Goal: Information Seeking & Learning: Check status

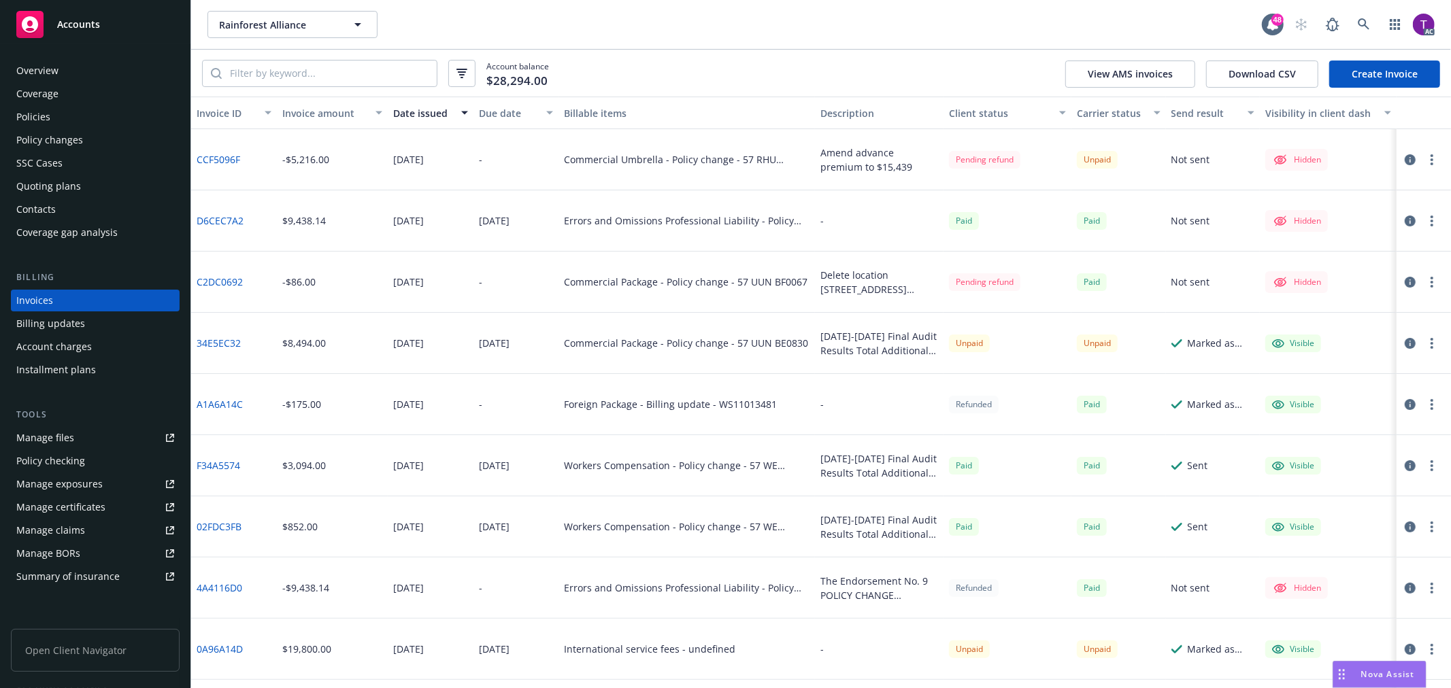
click at [12, 72] on link "Overview" at bounding box center [95, 71] width 169 height 22
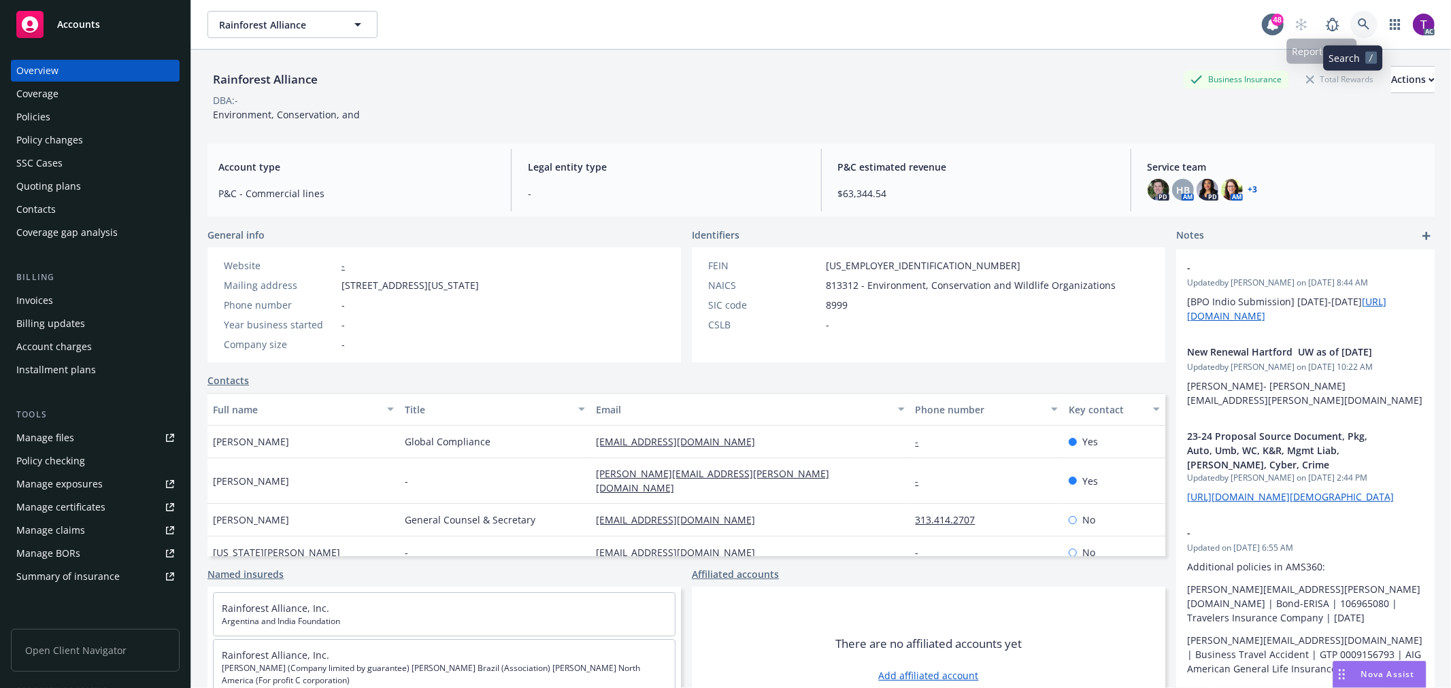
click at [1359, 22] on link at bounding box center [1363, 24] width 27 height 27
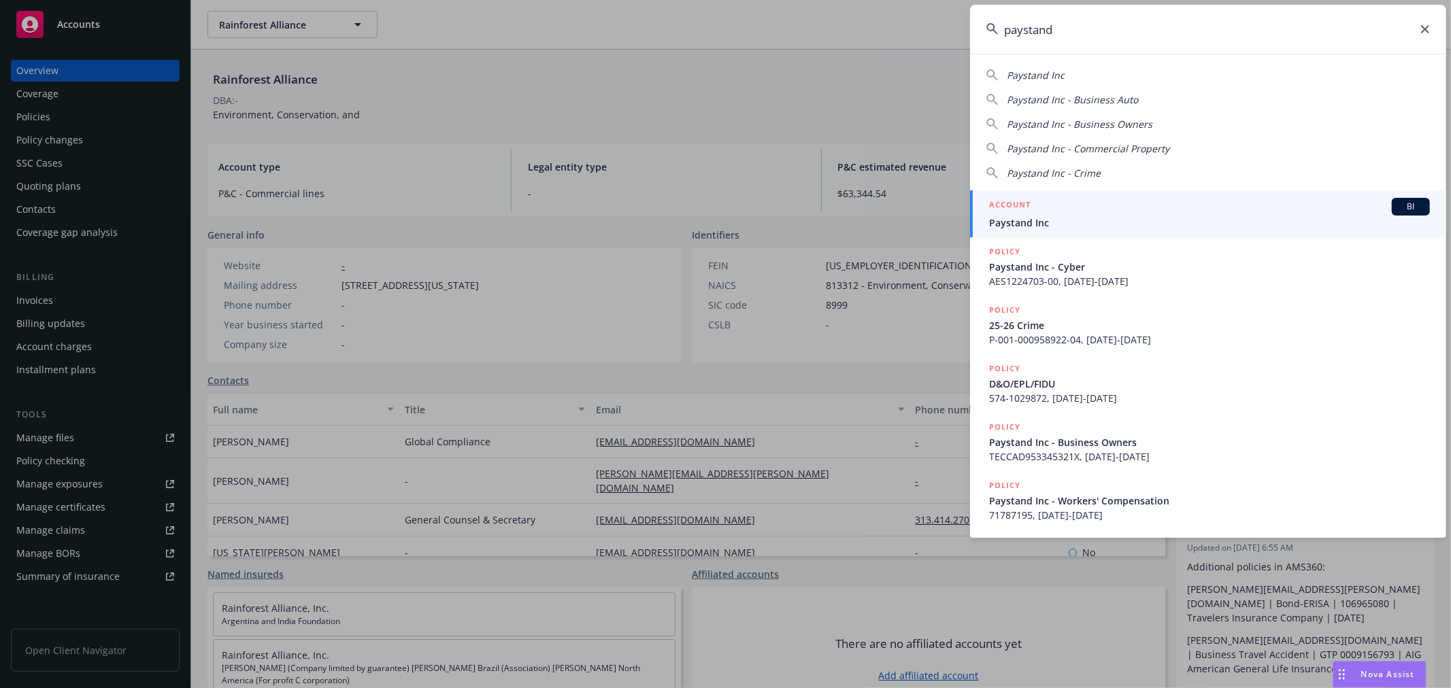
type input "paystand"
click at [1057, 216] on span "Paystand Inc" at bounding box center [1209, 223] width 441 height 14
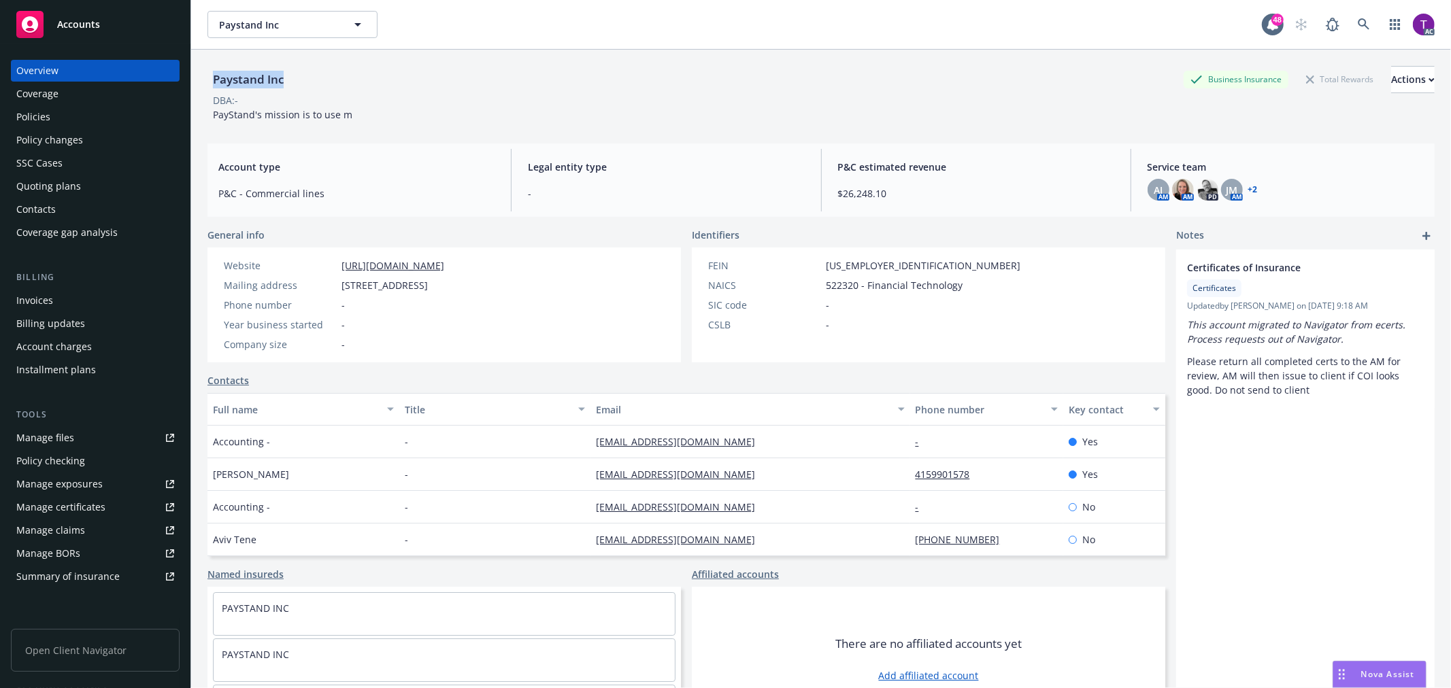
drag, startPoint x: 274, startPoint y: 75, endPoint x: 207, endPoint y: 69, distance: 66.9
click at [207, 69] on div "Paystand Inc Business Insurance Total Rewards Actions" at bounding box center [820, 79] width 1227 height 27
copy div "Paystand Inc"
drag, startPoint x: 342, startPoint y: 287, endPoint x: 484, endPoint y: 281, distance: 142.3
click at [428, 281] on span "[STREET_ADDRESS]" at bounding box center [385, 285] width 86 height 14
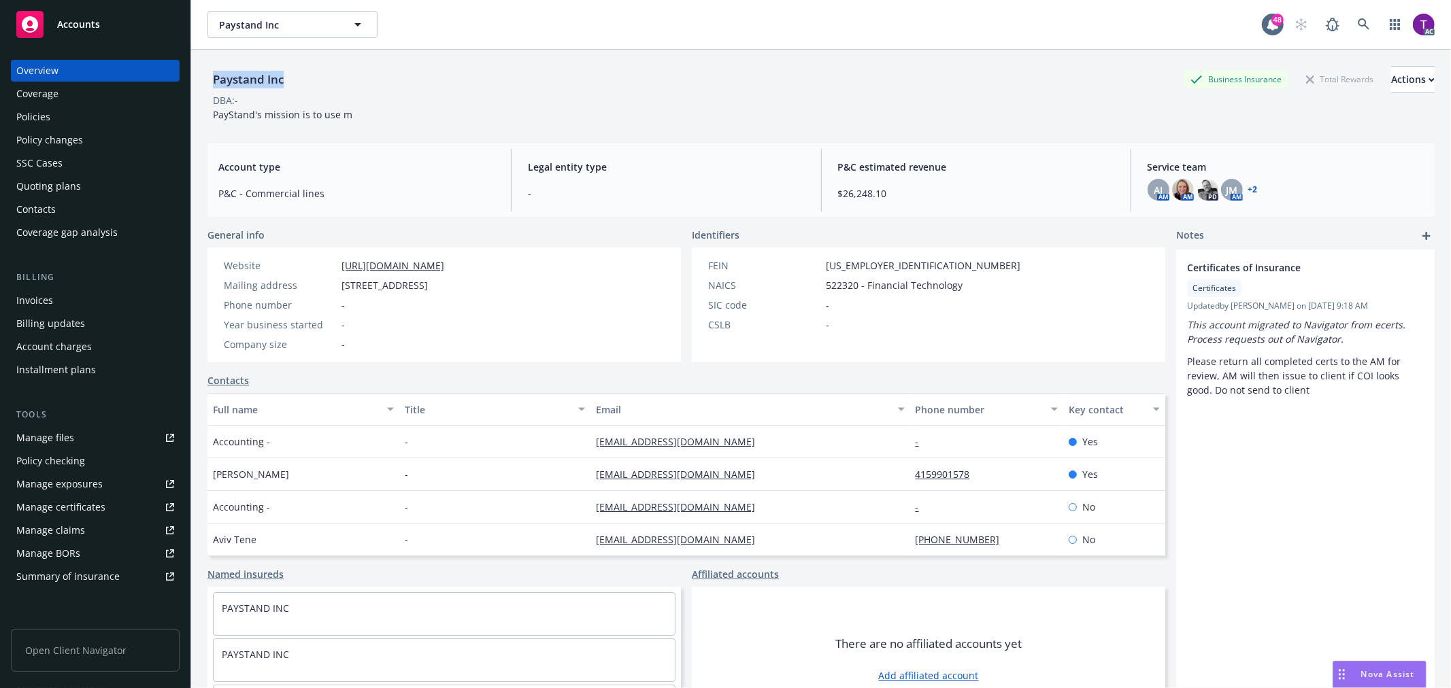
copy span "[STREET_ADDRESS]"
click at [428, 282] on span "[STREET_ADDRESS]" at bounding box center [385, 285] width 86 height 14
copy span "95060"
drag, startPoint x: 291, startPoint y: 82, endPoint x: 193, endPoint y: 80, distance: 98.0
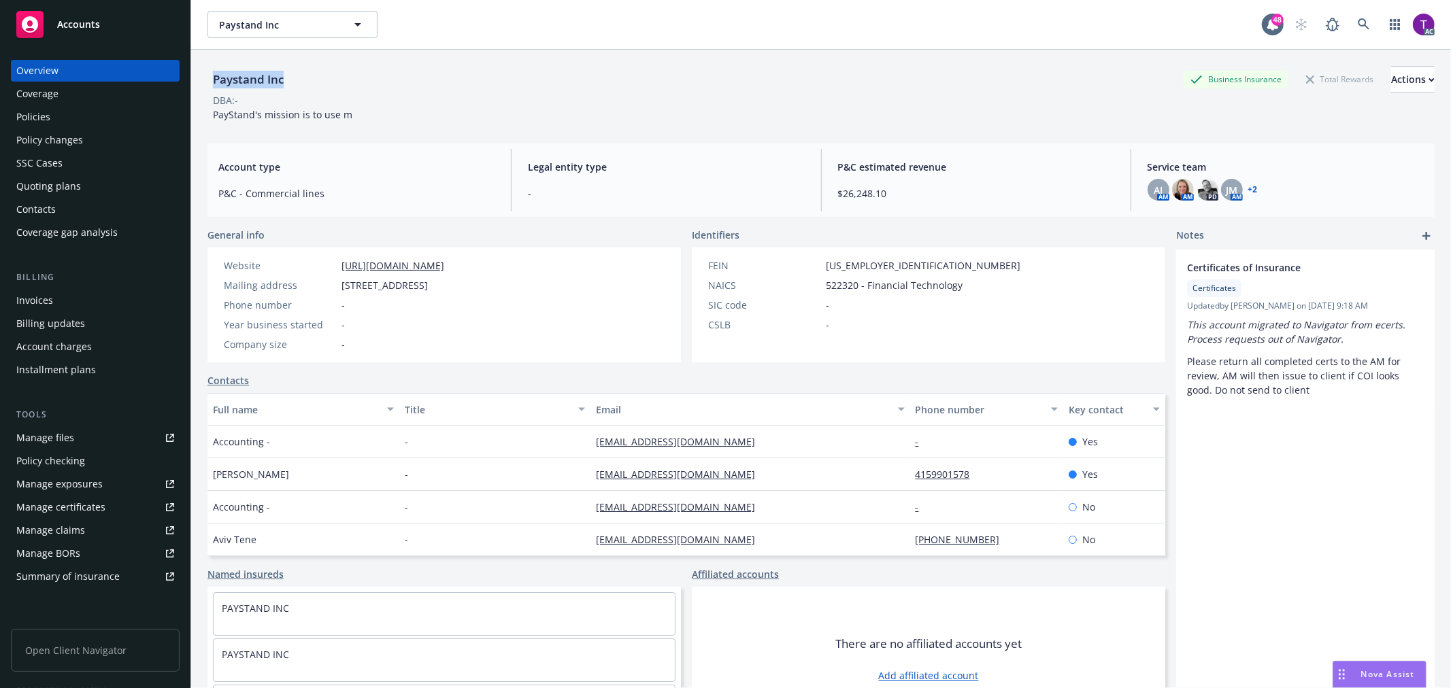
click at [193, 80] on div "Paystand Inc Business Insurance Total Rewards Actions DBA: - PayStand's mission…" at bounding box center [821, 394] width 1260 height 688
copy div "Paystand Inc"
drag, startPoint x: 342, startPoint y: 283, endPoint x: 482, endPoint y: 275, distance: 140.4
click at [450, 275] on div "Website [URL][DOMAIN_NAME] Mailing address [STREET_ADDRESS] Phone number - Year…" at bounding box center [333, 305] width 231 height 93
copy span "[STREET_ADDRESS]"
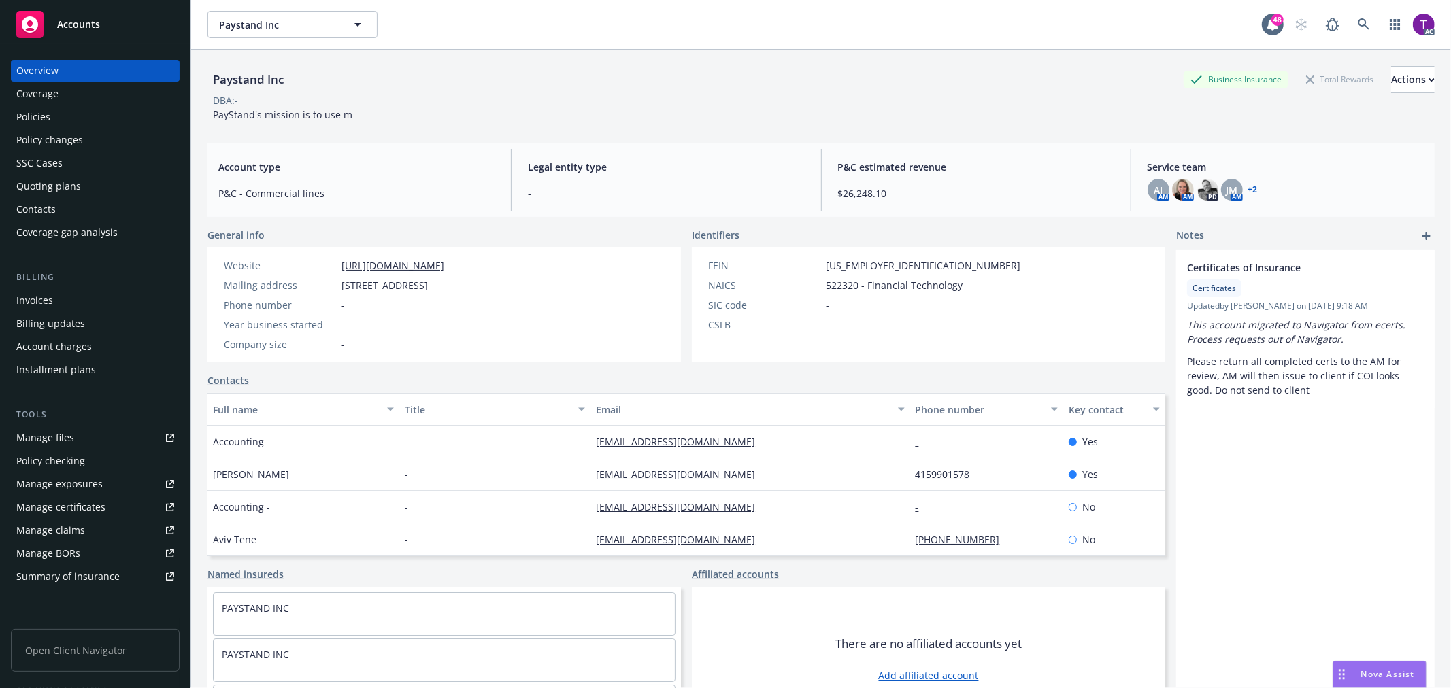
click at [428, 287] on span "[STREET_ADDRESS]" at bounding box center [385, 285] width 86 height 14
copy span "95060"
click at [1361, 16] on link at bounding box center [1363, 24] width 27 height 27
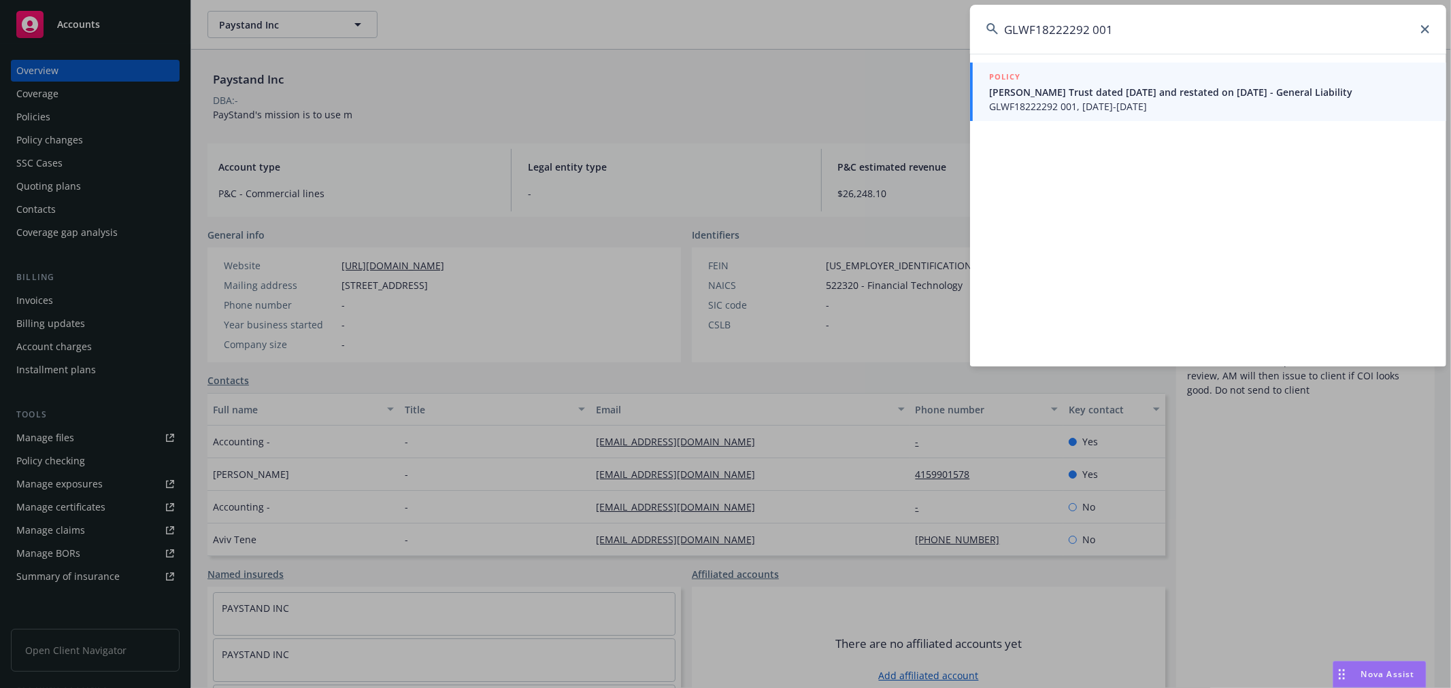
type input "GLWF18222292 001"
click at [1072, 80] on div "POLICY" at bounding box center [1209, 77] width 441 height 15
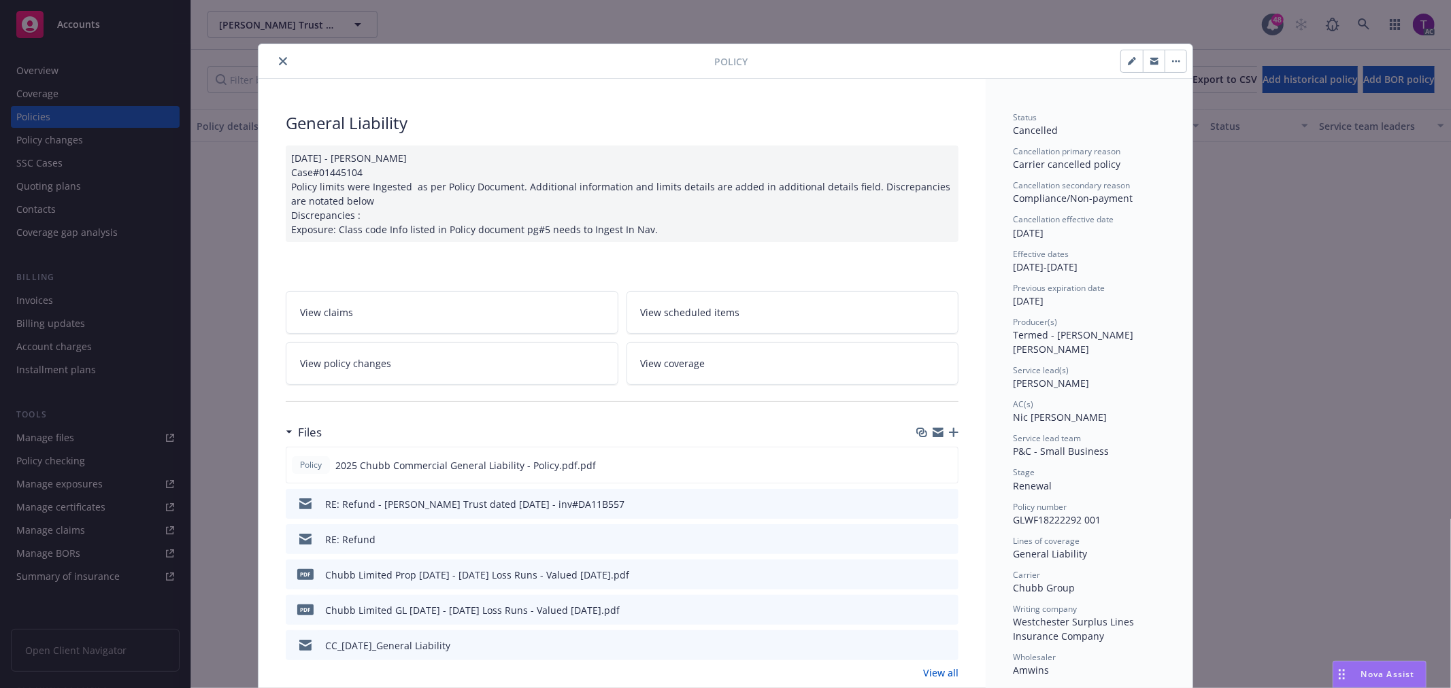
click at [279, 57] on icon "close" at bounding box center [283, 61] width 8 height 8
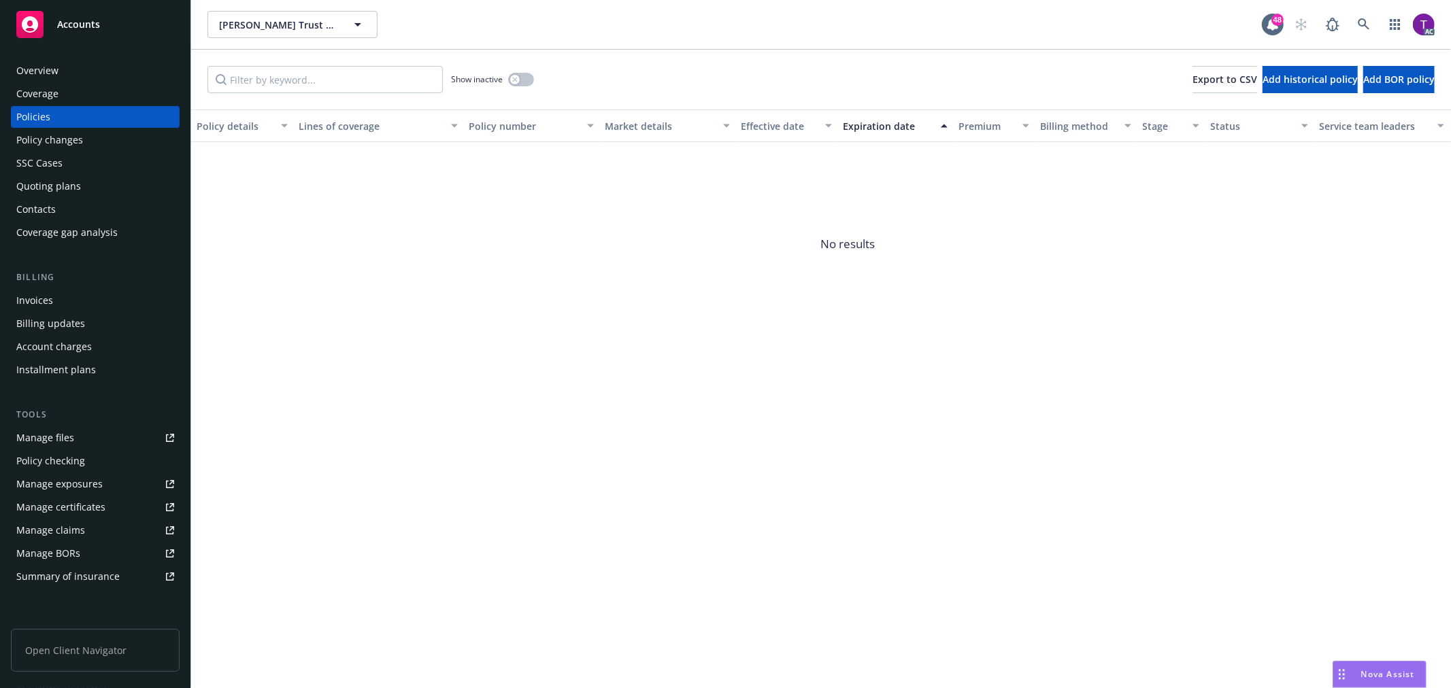
click at [52, 296] on div "Invoices" at bounding box center [95, 301] width 158 height 22
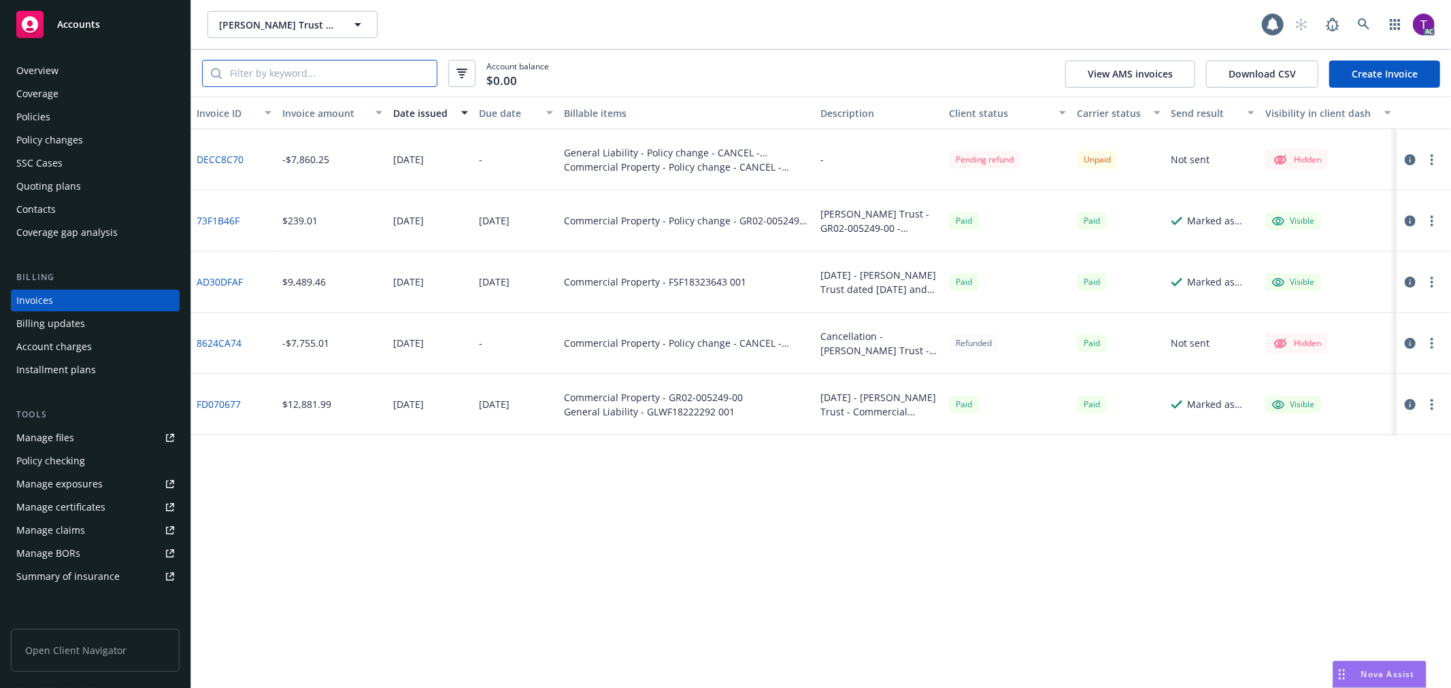
click at [299, 71] on input "search" at bounding box center [329, 74] width 215 height 26
click at [234, 163] on link "DECC8C70" at bounding box center [220, 159] width 47 height 14
click at [1376, 18] on link at bounding box center [1363, 24] width 27 height 27
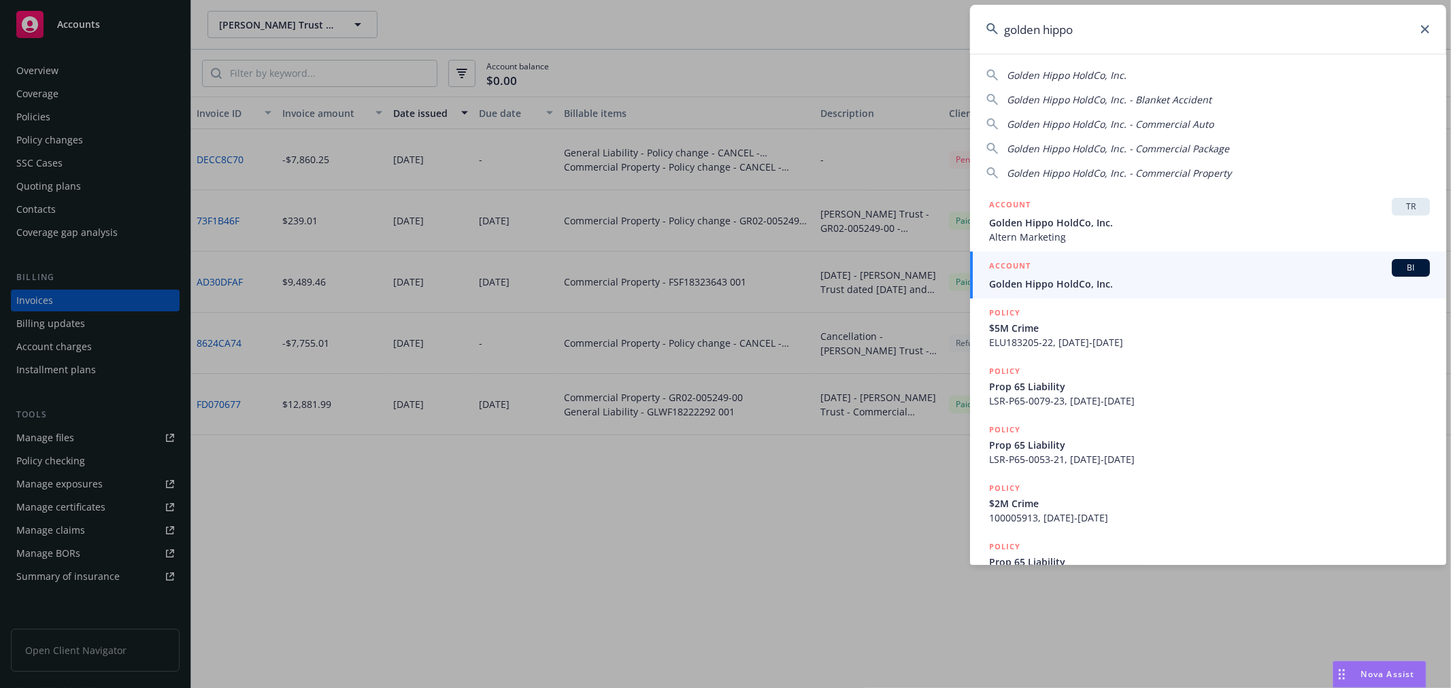
type input "golden hippo"
click at [1097, 284] on span "Golden Hippo HoldCo, Inc." at bounding box center [1209, 284] width 441 height 14
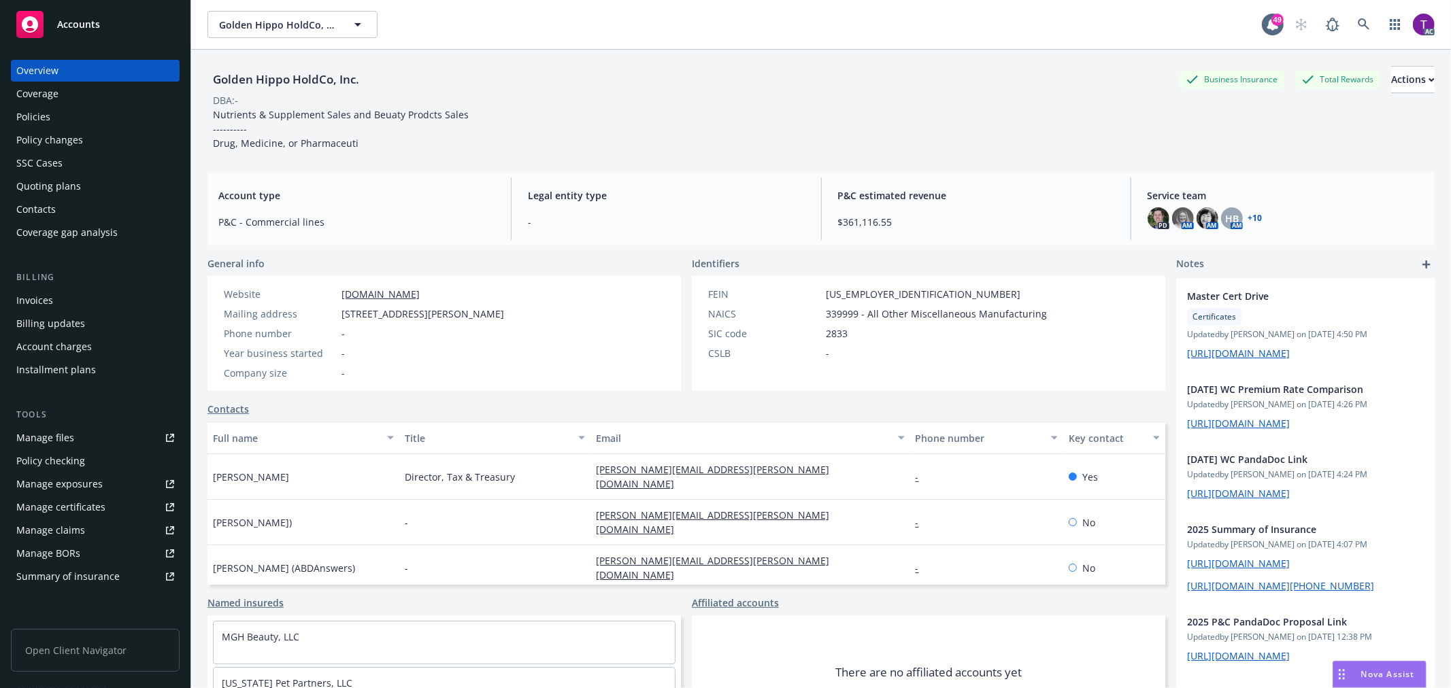
click at [100, 296] on div "Invoices" at bounding box center [95, 301] width 158 height 22
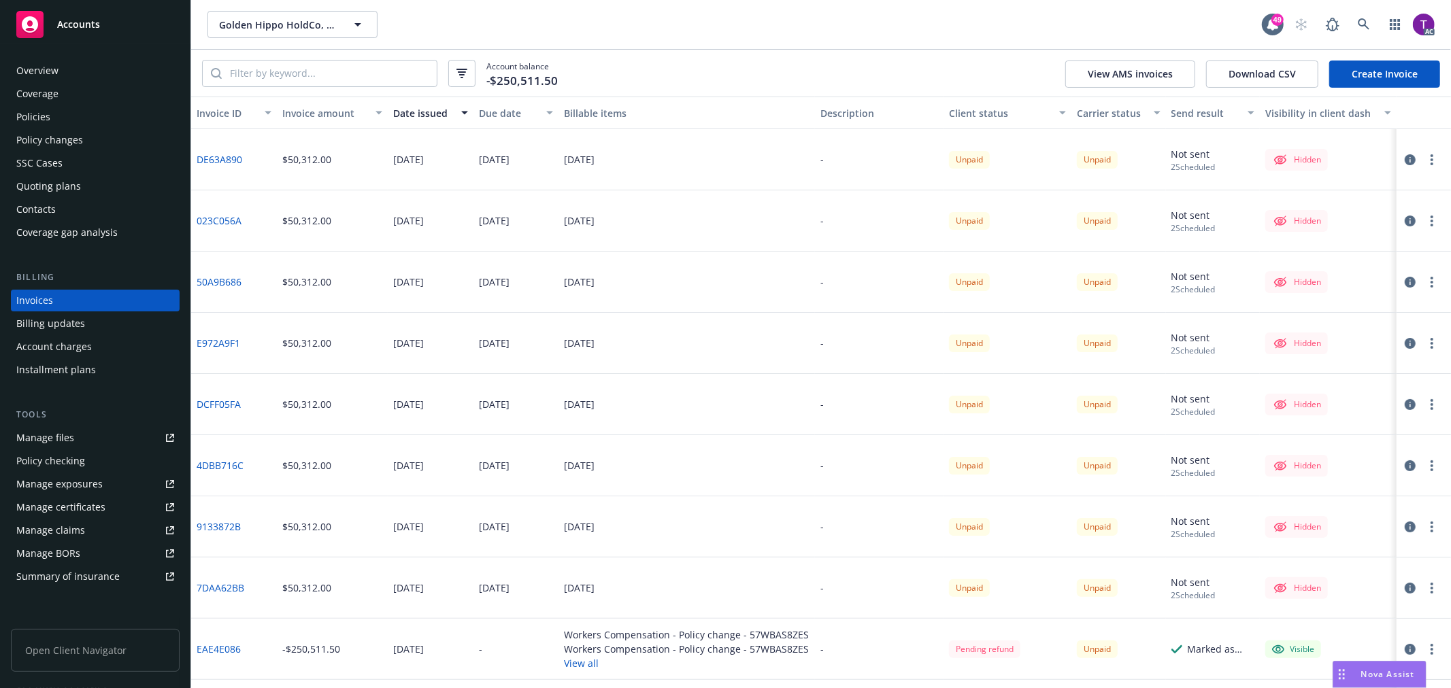
click at [321, 111] on div "Invoice amount" at bounding box center [324, 113] width 85 height 14
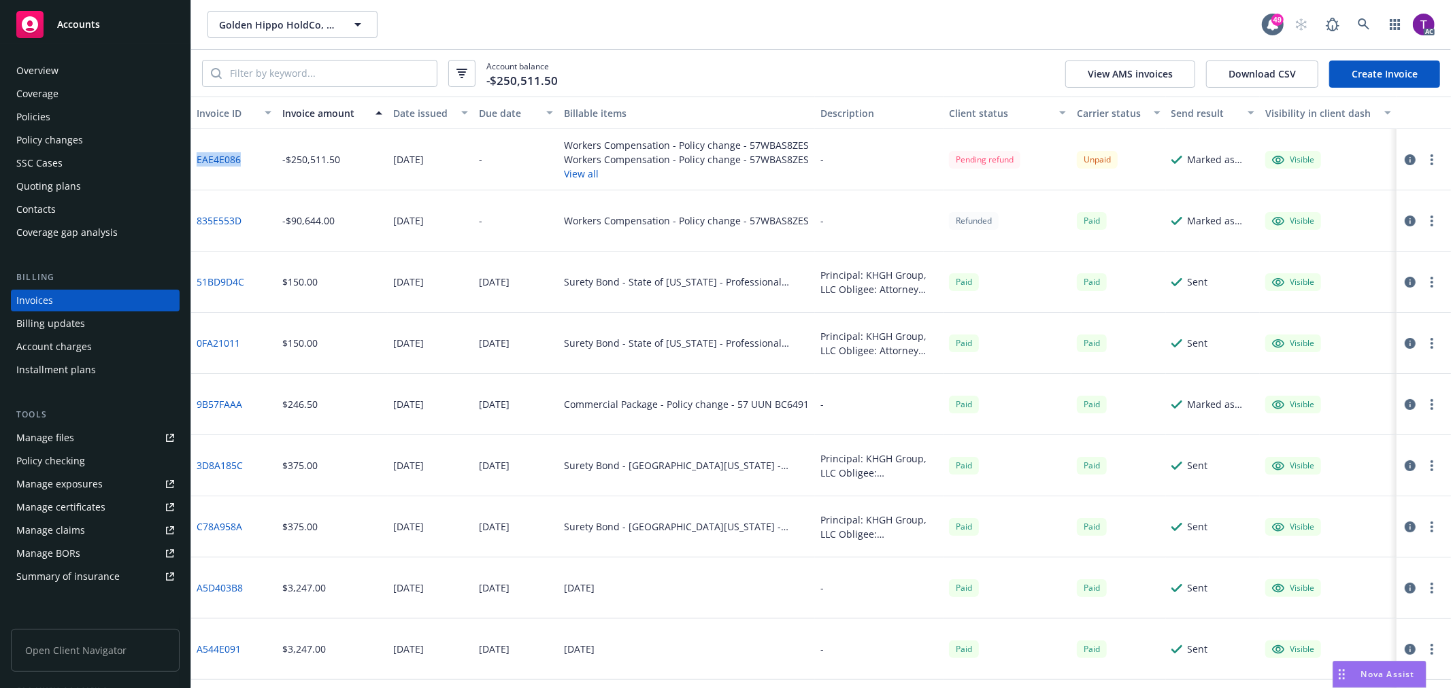
drag, startPoint x: 242, startPoint y: 164, endPoint x: 197, endPoint y: 163, distance: 44.9
click at [197, 163] on div "EAE4E086" at bounding box center [234, 159] width 86 height 61
click at [216, 156] on link "EAE4E086" at bounding box center [219, 159] width 44 height 14
click at [1405, 154] on icon "button" at bounding box center [1410, 159] width 11 height 11
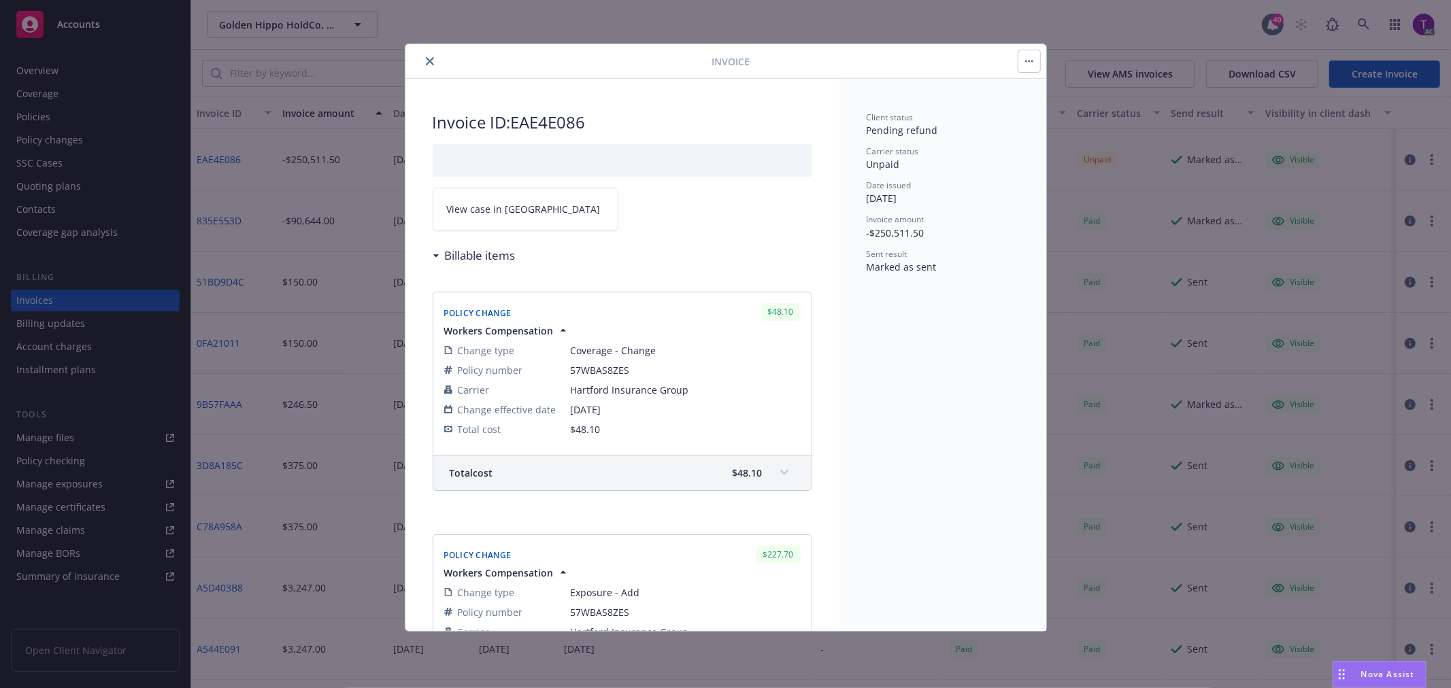
click at [499, 205] on span "View case in [GEOGRAPHIC_DATA]" at bounding box center [524, 209] width 154 height 14
click at [422, 58] on button "close" at bounding box center [430, 61] width 16 height 16
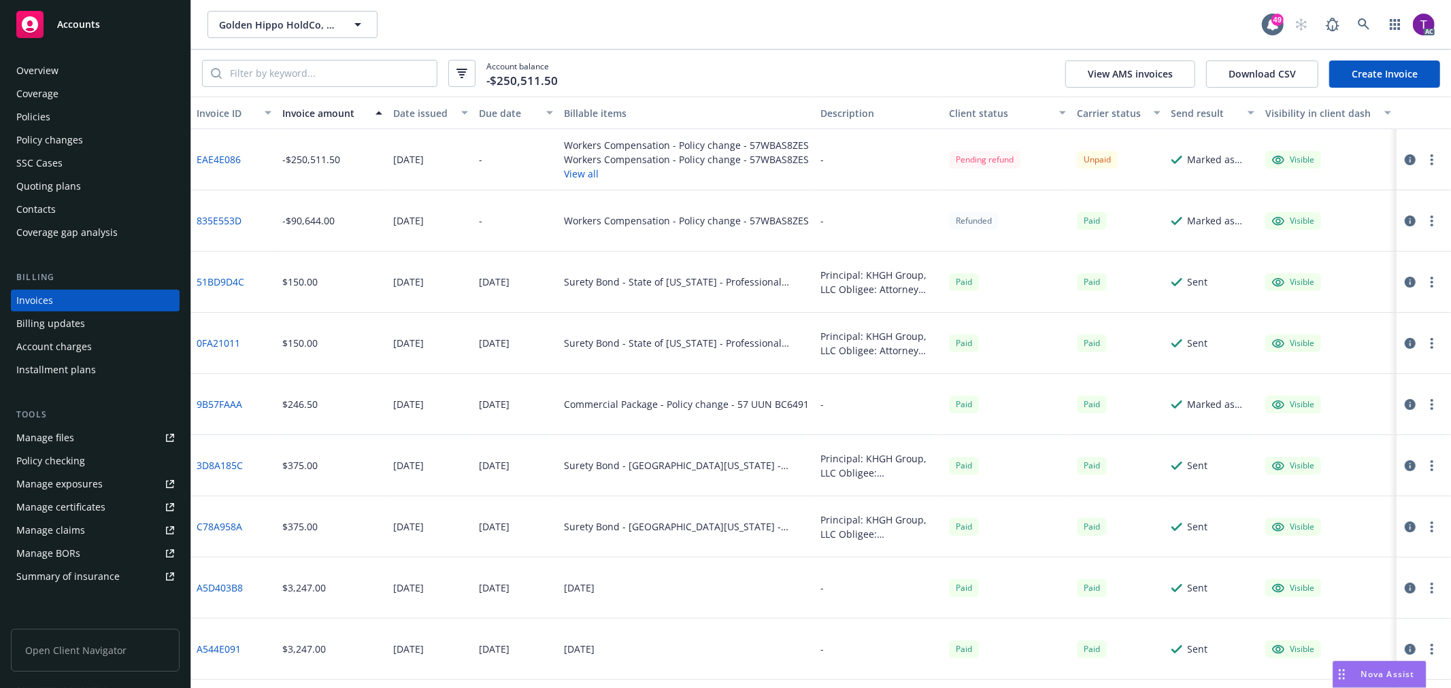
click at [226, 154] on link "EAE4E086" at bounding box center [219, 159] width 44 height 14
drag, startPoint x: 248, startPoint y: 167, endPoint x: 197, endPoint y: 159, distance: 51.0
click at [197, 159] on div "EAE4E086" at bounding box center [234, 159] width 86 height 61
copy link "EAE4E086"
click at [1366, 20] on icon at bounding box center [1364, 24] width 12 height 12
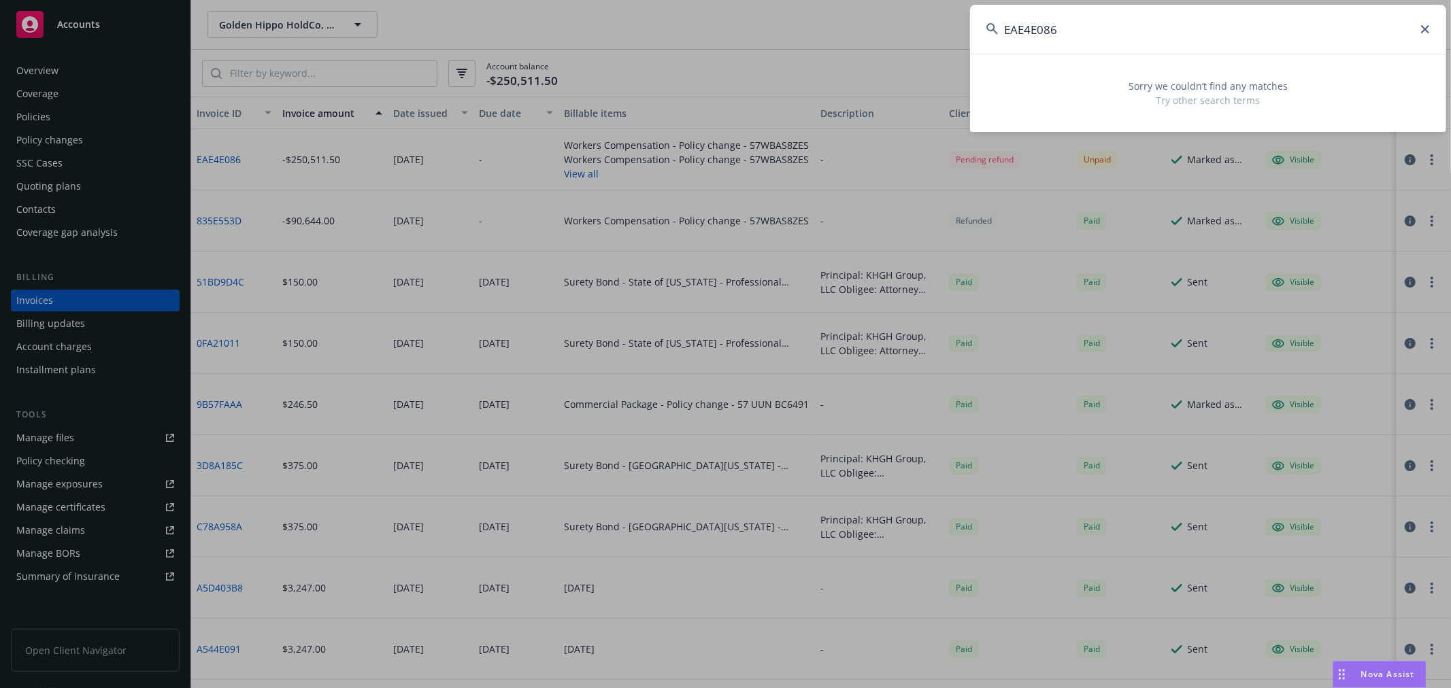
drag, startPoint x: 1138, startPoint y: 48, endPoint x: 1113, endPoint y: 43, distance: 25.8
click at [1138, 48] on input "EAE4E086" at bounding box center [1208, 29] width 476 height 49
drag, startPoint x: 1101, startPoint y: 38, endPoint x: 1057, endPoint y: 35, distance: 43.6
click at [1100, 38] on input "EAE4E086" at bounding box center [1208, 29] width 476 height 49
drag, startPoint x: 1057, startPoint y: 35, endPoint x: 897, endPoint y: 31, distance: 160.6
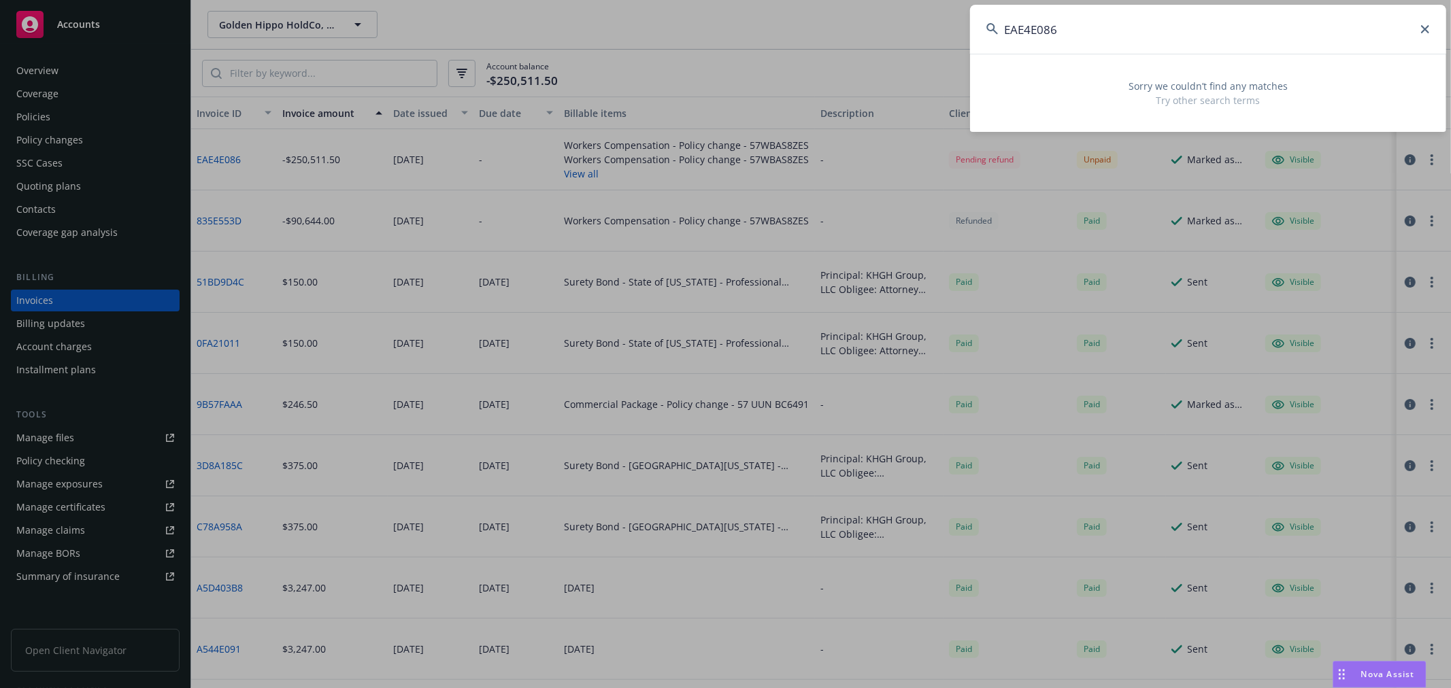
click at [899, 31] on div "EAE4E086 Sorry we couldn’t find any matches Try other search terms" at bounding box center [725, 344] width 1451 height 688
paste input "Transval, Inc"
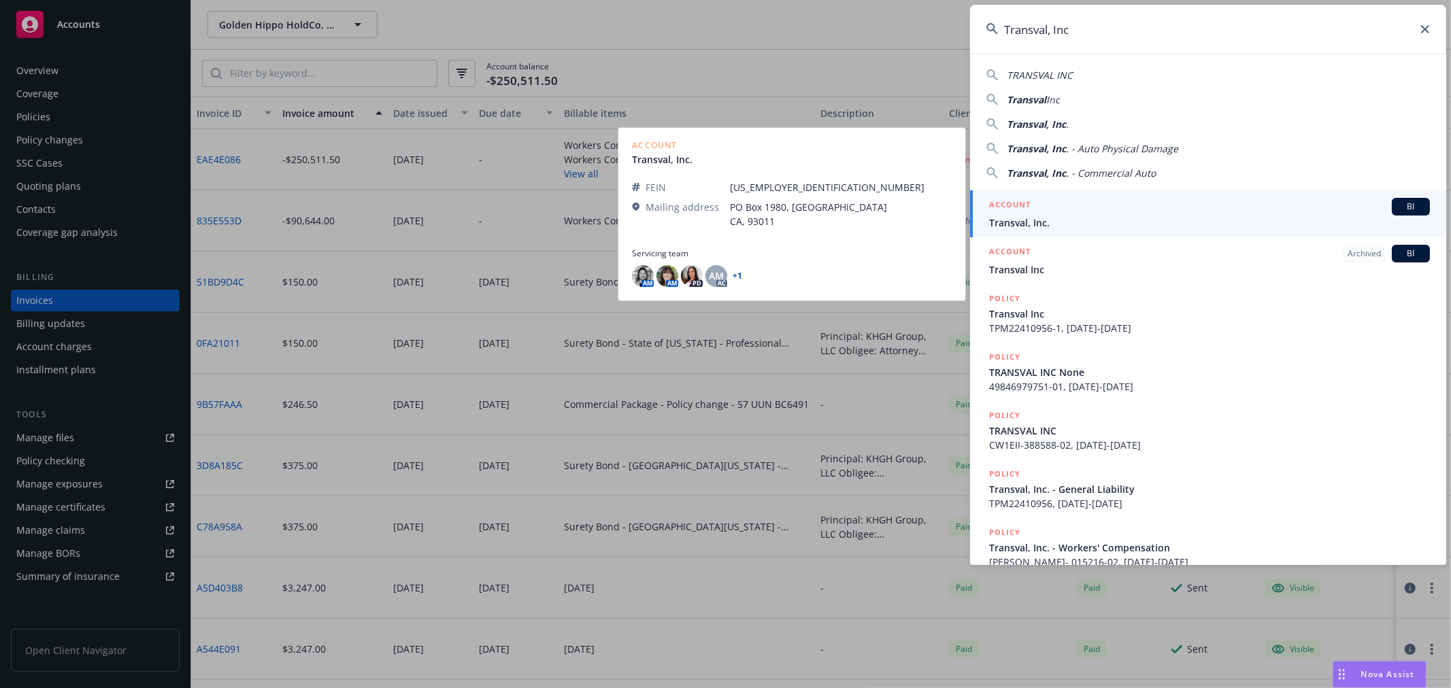
type input "Transval, Inc"
click at [1044, 223] on span "Transval, Inc." at bounding box center [1209, 223] width 441 height 14
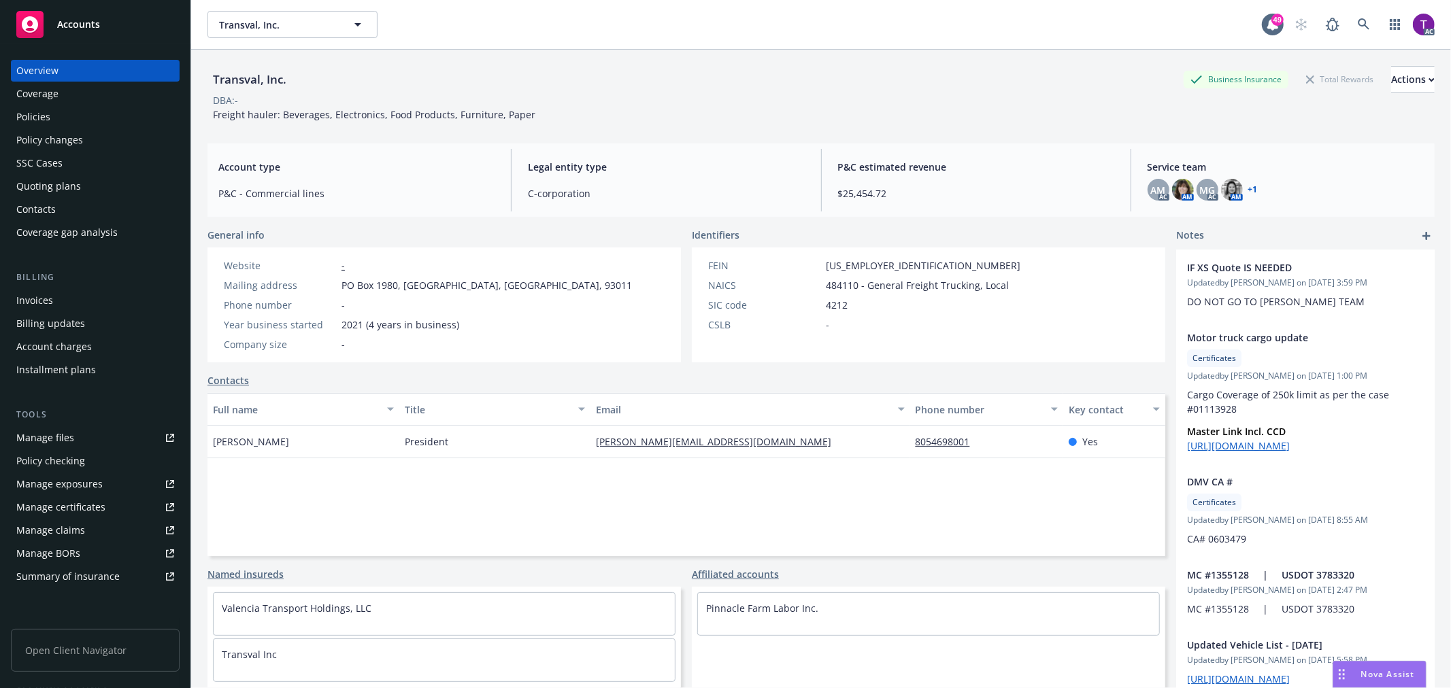
click at [65, 305] on div "Invoices" at bounding box center [95, 301] width 158 height 22
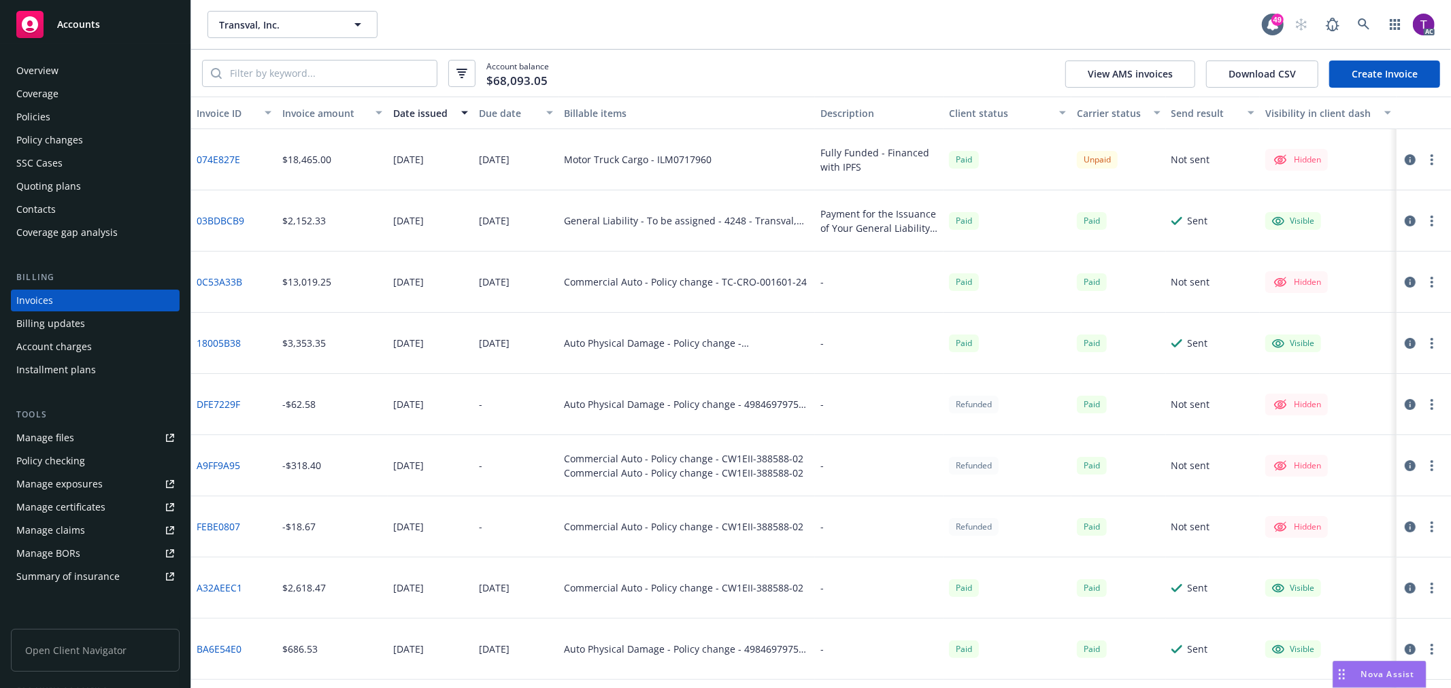
click at [303, 105] on button "Invoice amount" at bounding box center [332, 113] width 111 height 33
click at [303, 110] on div "Invoice amount" at bounding box center [324, 113] width 85 height 14
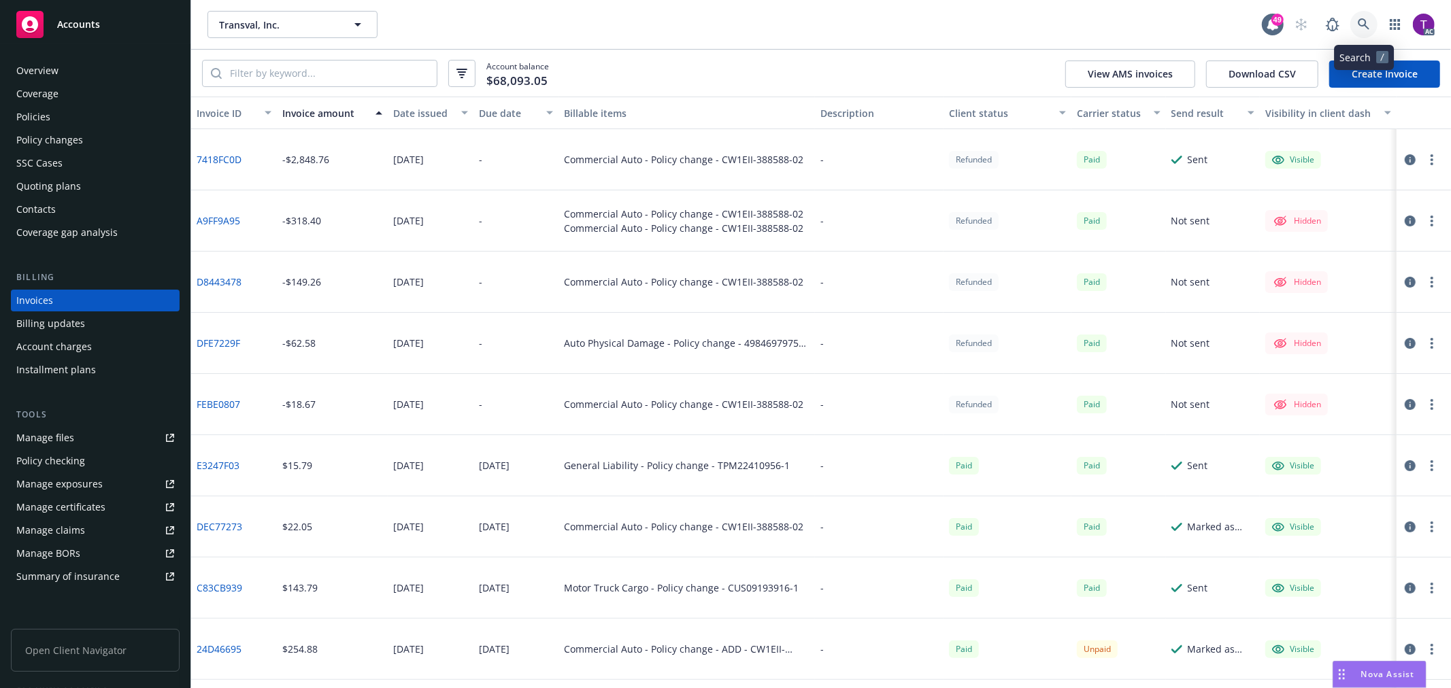
click at [1361, 29] on icon at bounding box center [1364, 24] width 12 height 12
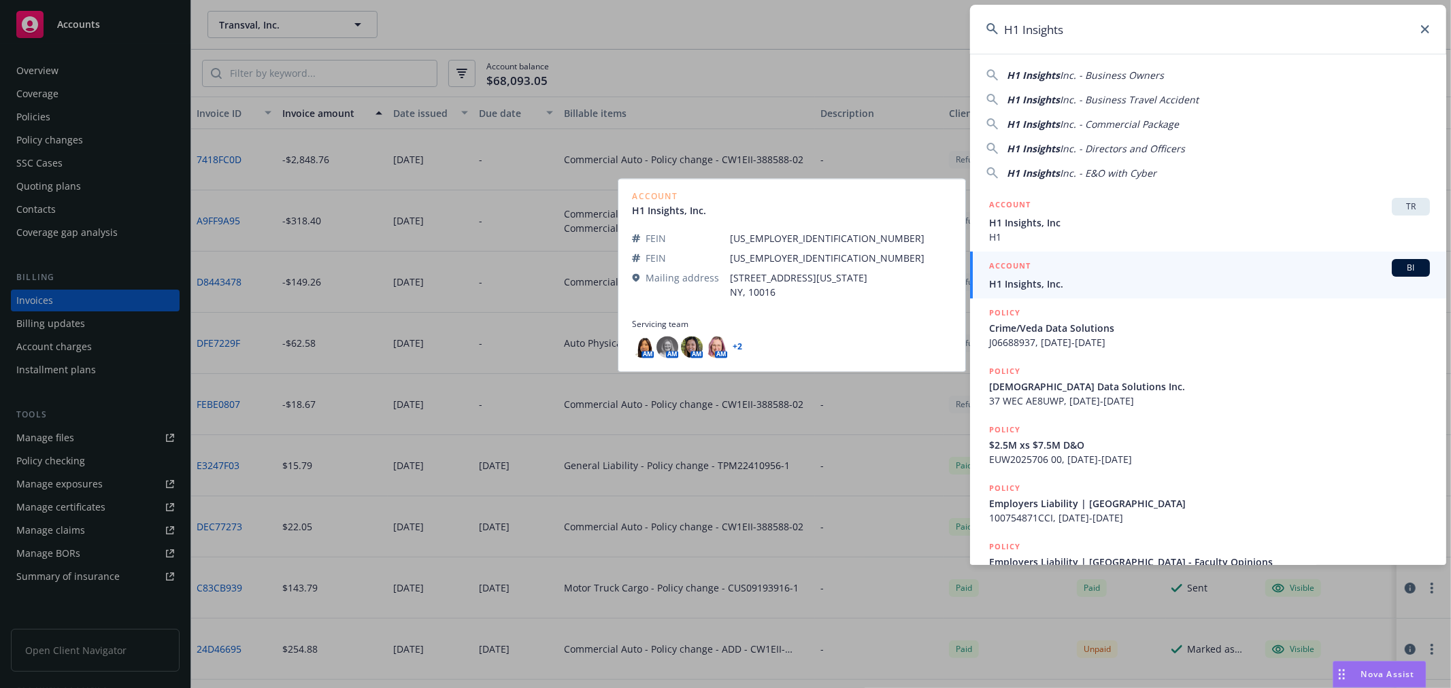
type input "H1 Insights"
click at [1024, 278] on span "H1 Insights, Inc." at bounding box center [1209, 284] width 441 height 14
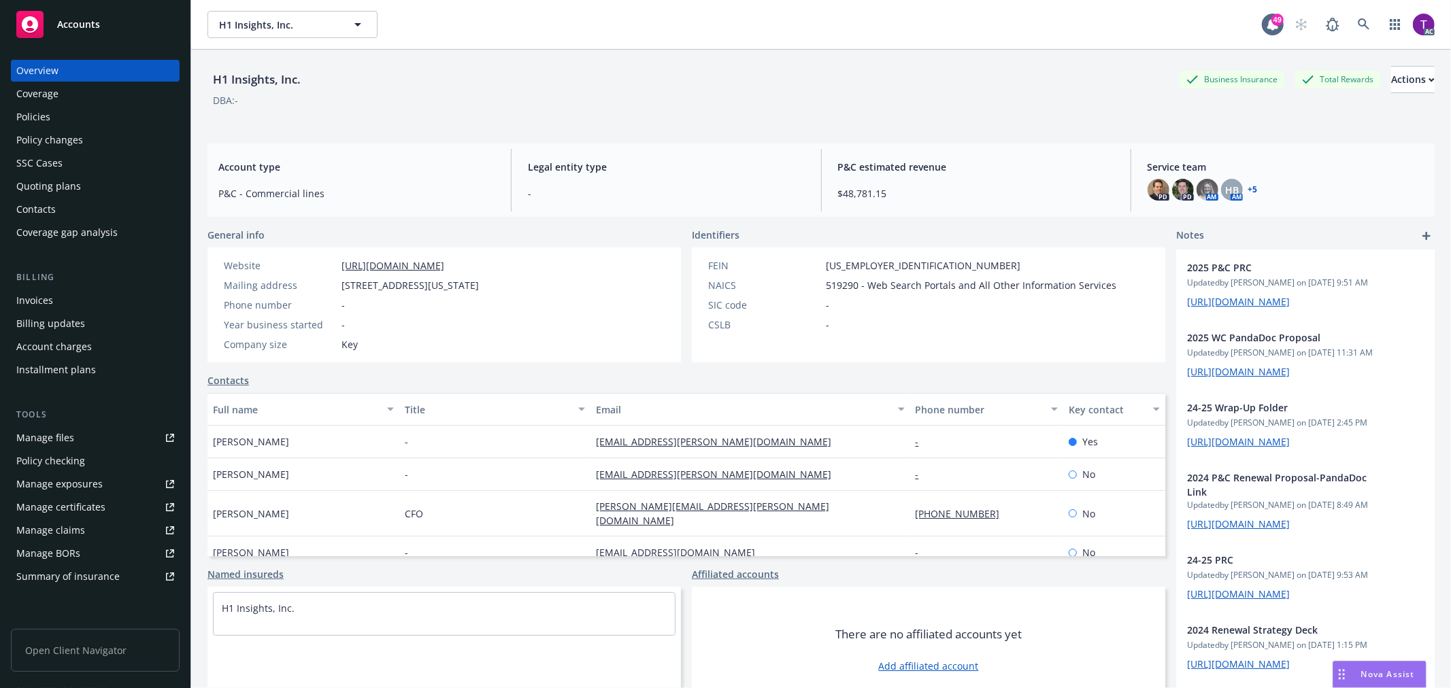
click at [41, 302] on div "Invoices" at bounding box center [34, 301] width 37 height 22
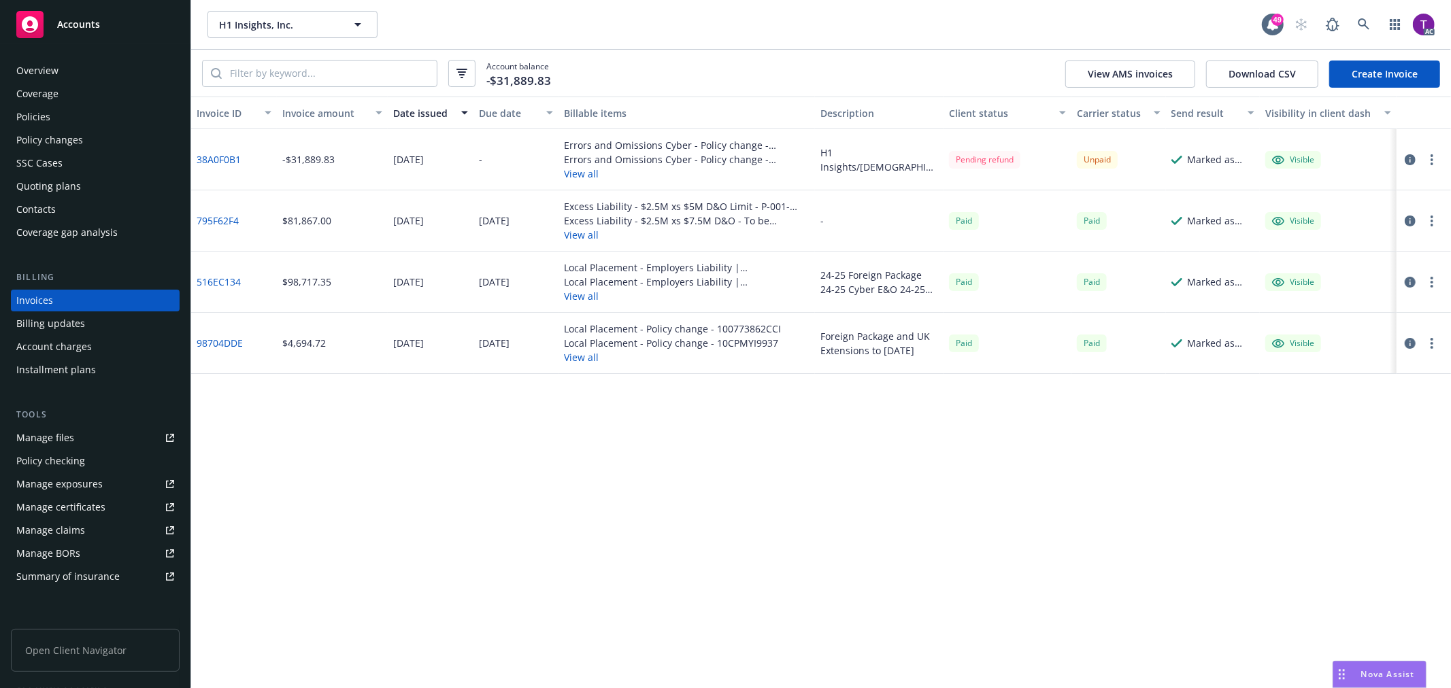
click at [233, 157] on link "38A0F0B1" at bounding box center [219, 159] width 44 height 14
click at [1412, 160] on icon "button" at bounding box center [1410, 159] width 11 height 11
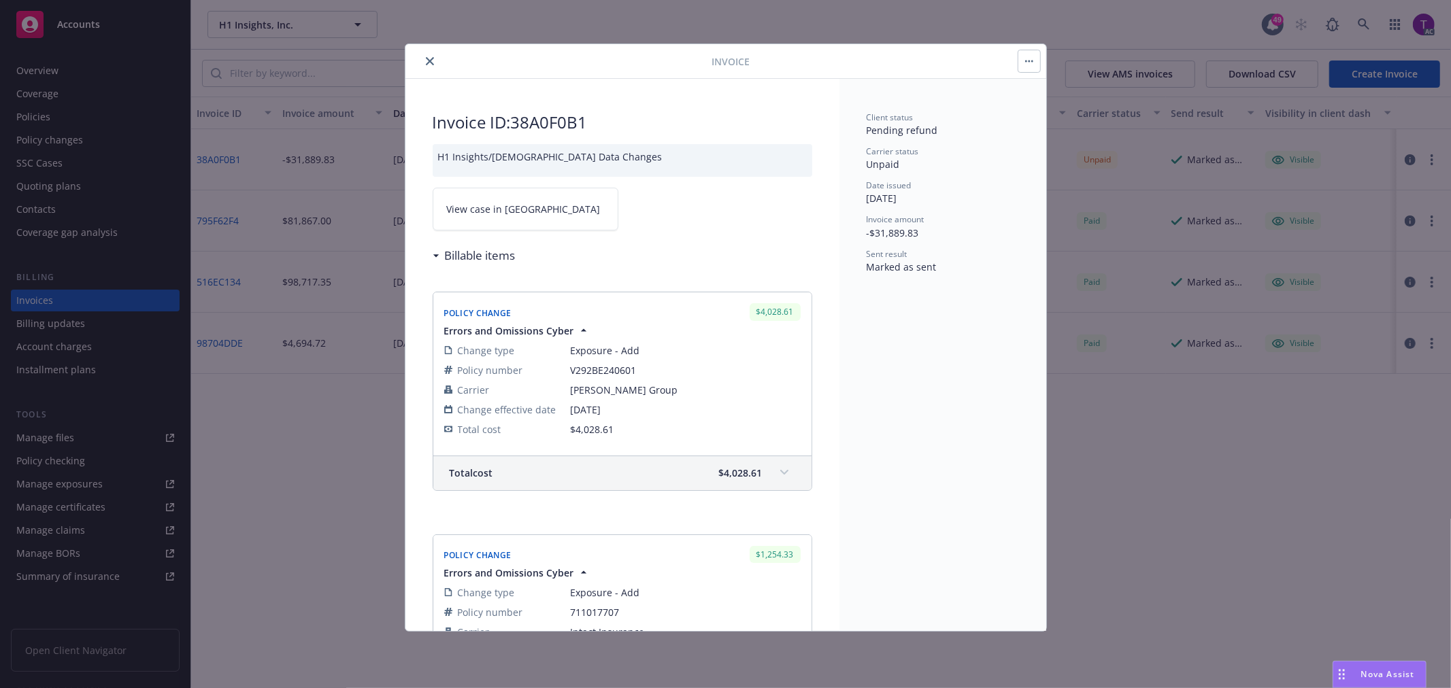
click at [514, 214] on span "View case in [GEOGRAPHIC_DATA]" at bounding box center [524, 209] width 154 height 14
